Goal: Transaction & Acquisition: Purchase product/service

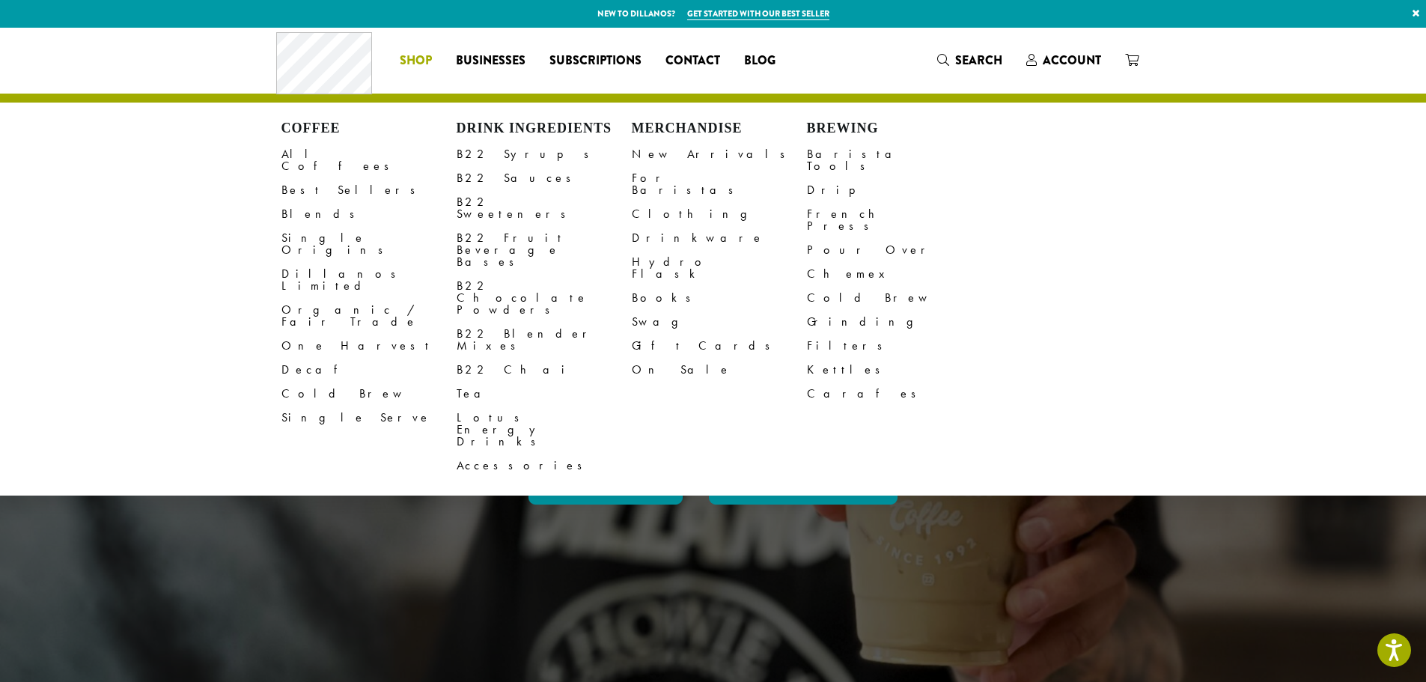
click at [415, 58] on span "Shop" at bounding box center [416, 61] width 32 height 19
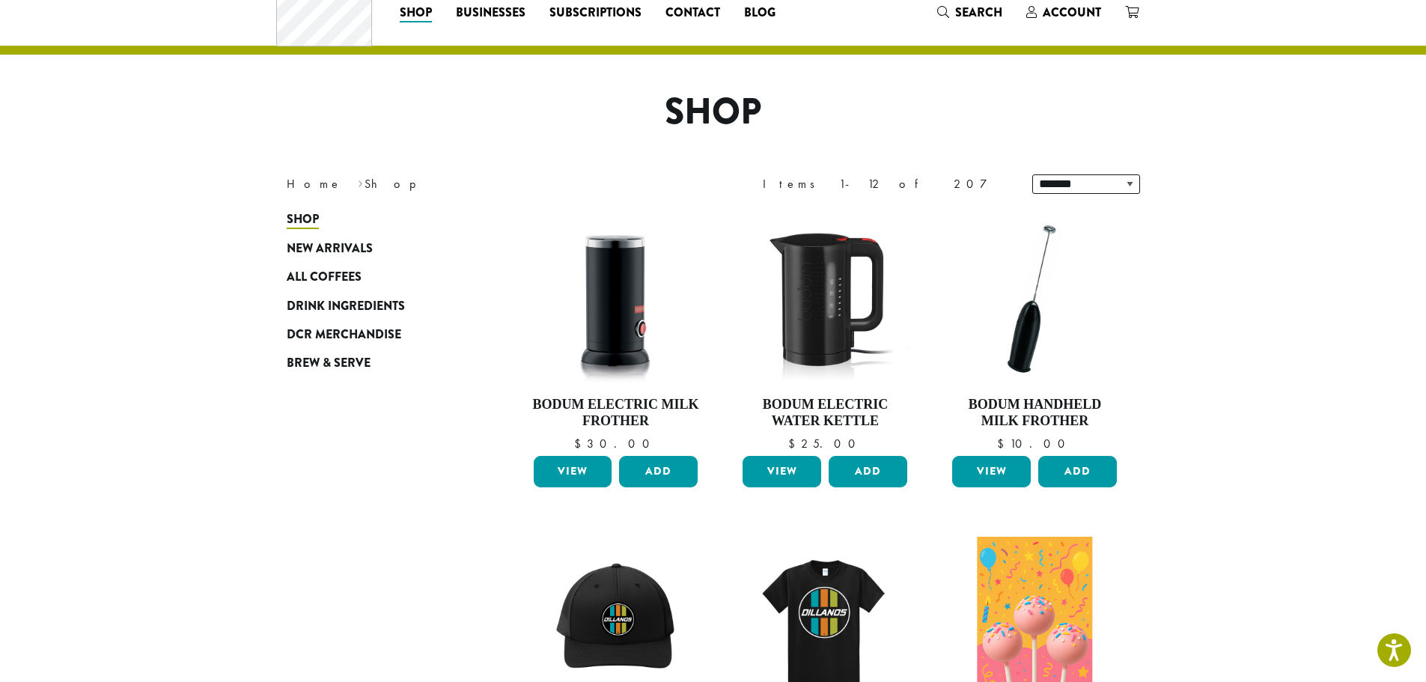
scroll to position [75, 0]
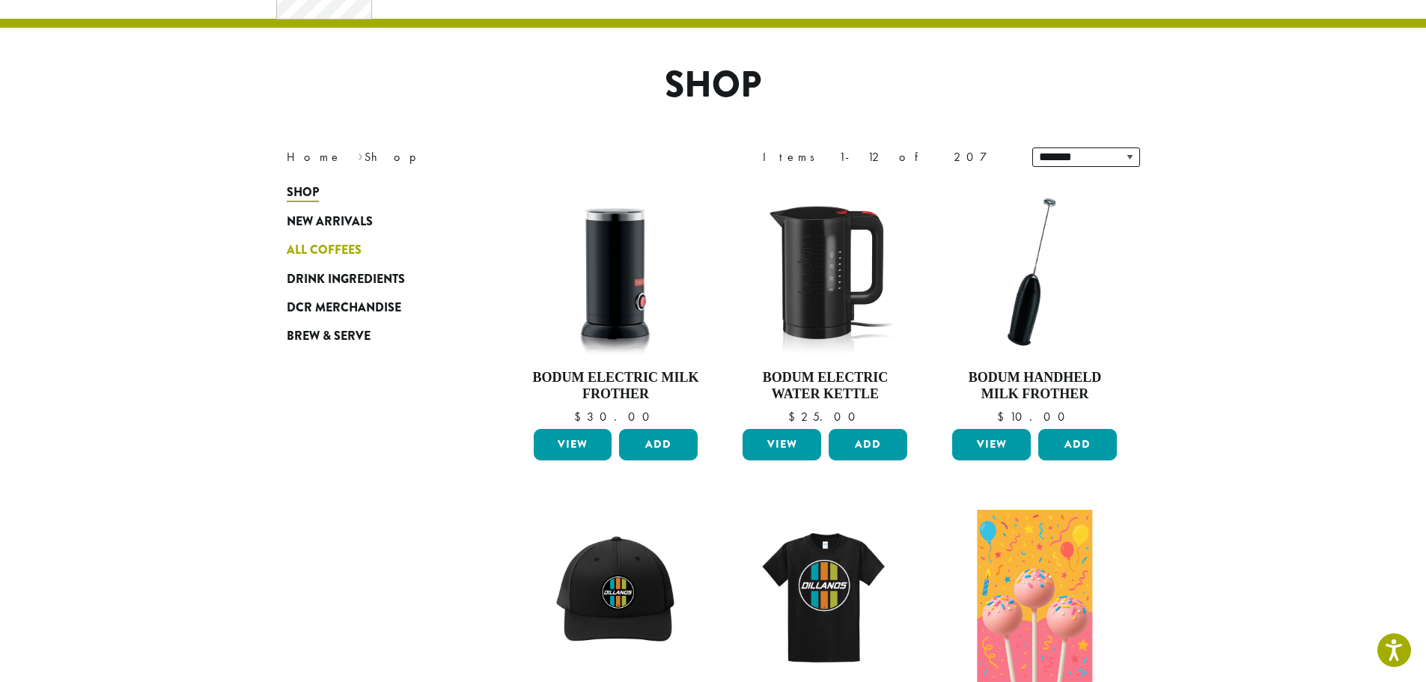
click at [318, 241] on span "All Coffees" at bounding box center [324, 250] width 75 height 19
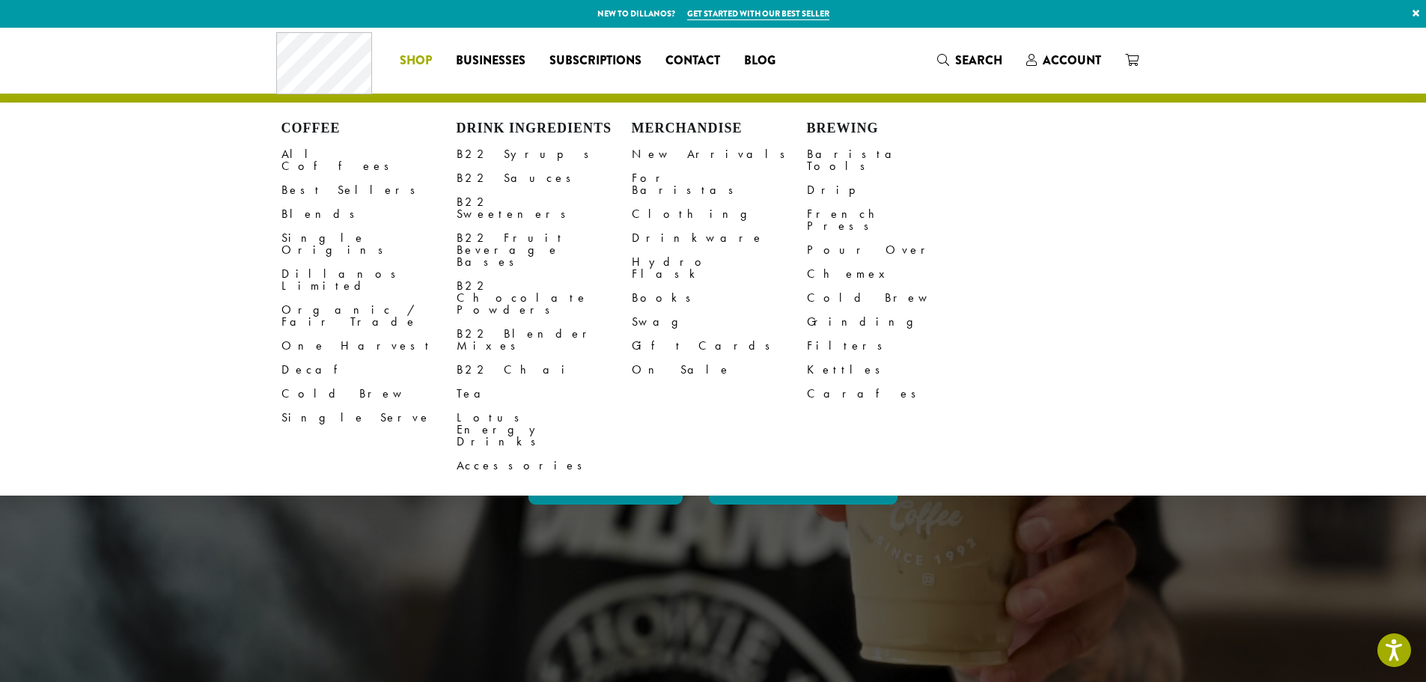
click at [410, 59] on span "Shop" at bounding box center [416, 61] width 32 height 19
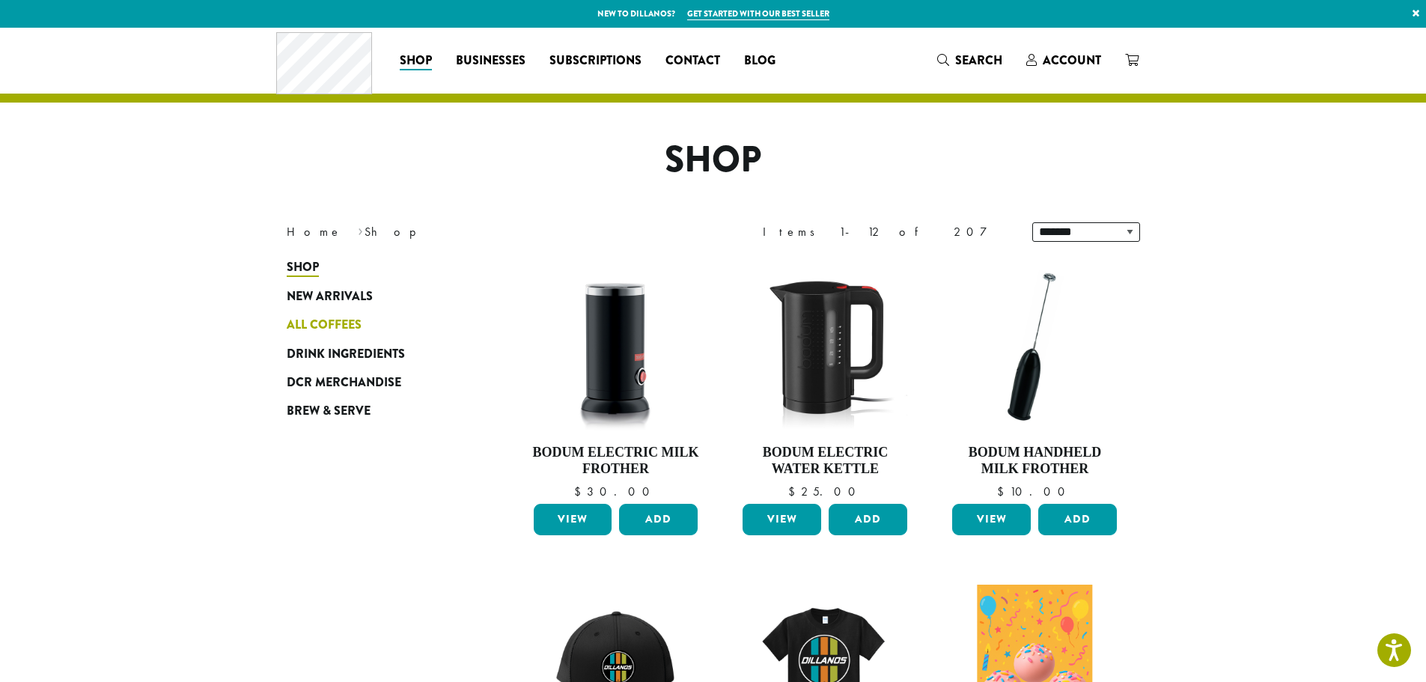
click at [332, 331] on span "All Coffees" at bounding box center [324, 325] width 75 height 19
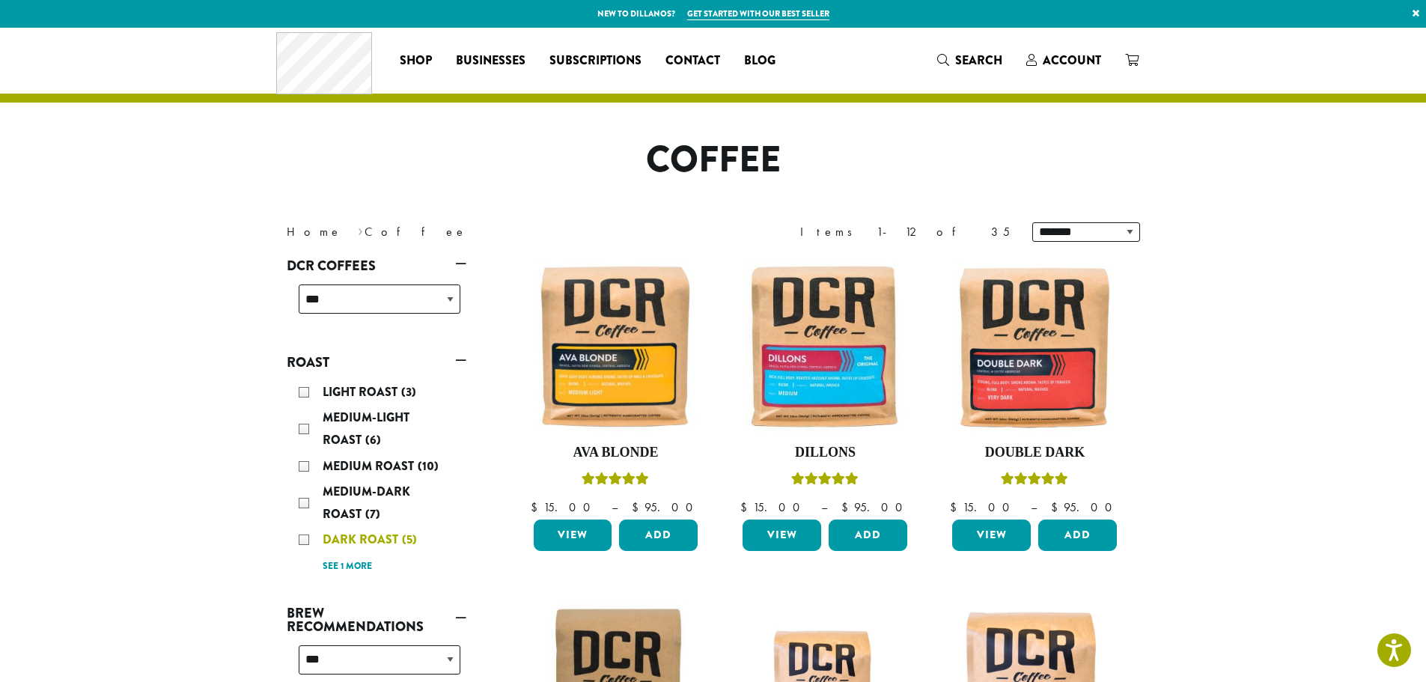
click at [346, 534] on span "Dark Roast" at bounding box center [362, 539] width 79 height 17
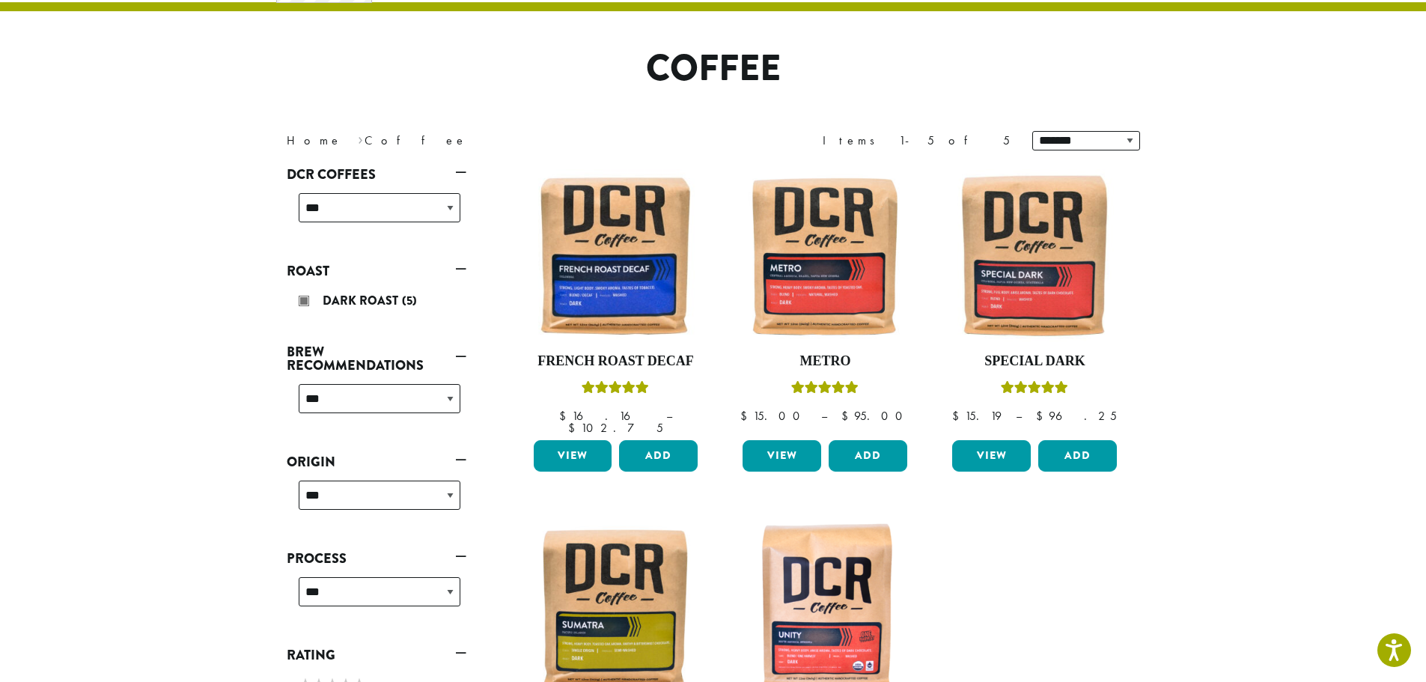
scroll to position [92, 0]
